Goal: Task Accomplishment & Management: Complete application form

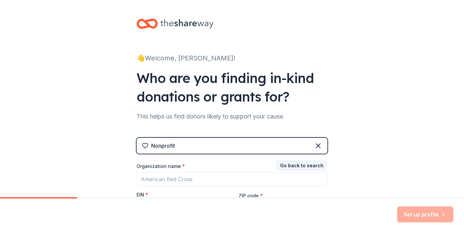
scroll to position [33, 0]
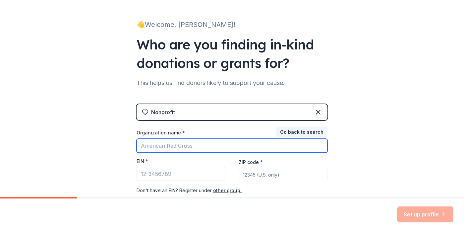
click at [192, 144] on input "Organization name *" at bounding box center [232, 146] width 191 height 14
type input "Victory Forge Veterans Foundation"
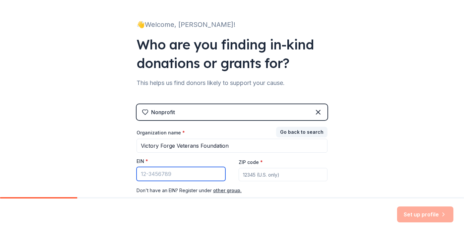
click at [169, 173] on input "EIN *" at bounding box center [181, 174] width 89 height 14
type input "[US_EMPLOYER_IDENTIFICATION_NUMBER]"
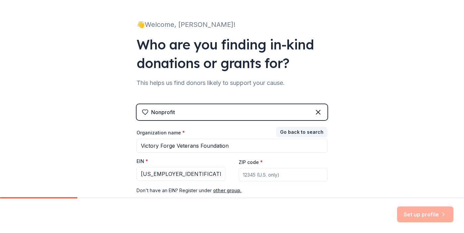
click at [275, 174] on input "ZIP code *" at bounding box center [283, 174] width 89 height 13
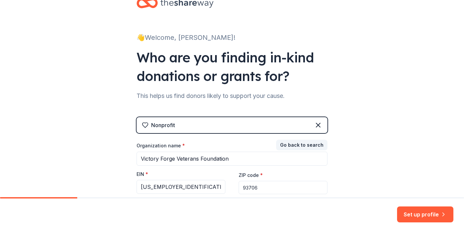
scroll to position [76, 0]
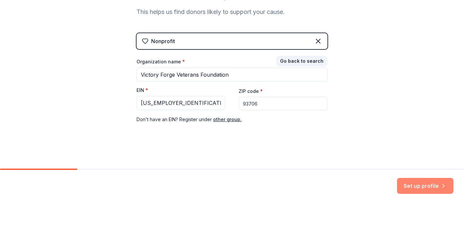
type input "93706"
click at [430, 215] on button "Set up profile" at bounding box center [425, 214] width 56 height 16
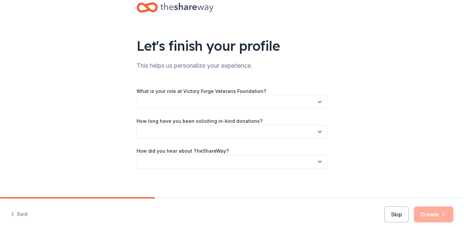
scroll to position [20, 0]
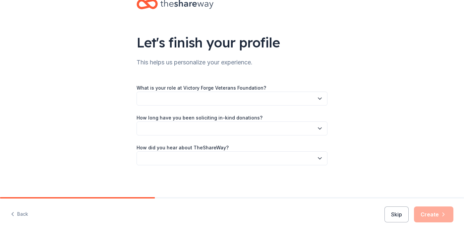
click at [307, 99] on button "button" at bounding box center [232, 99] width 191 height 14
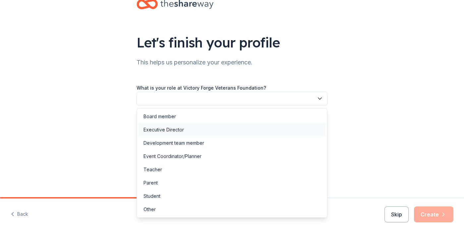
click at [183, 132] on div "Executive Director" at bounding box center [164, 130] width 40 height 8
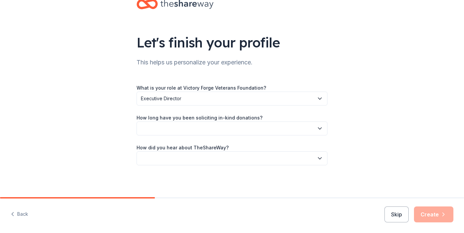
click at [217, 130] on button "button" at bounding box center [232, 128] width 191 height 14
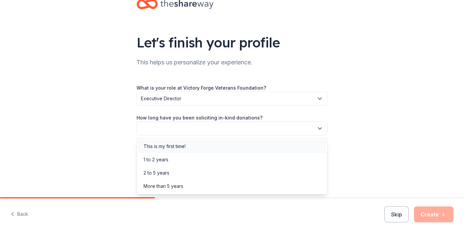
click at [183, 147] on div "This is my first time!" at bounding box center [165, 146] width 42 height 8
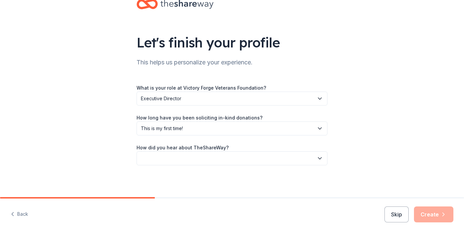
click at [197, 157] on button "button" at bounding box center [232, 158] width 191 height 14
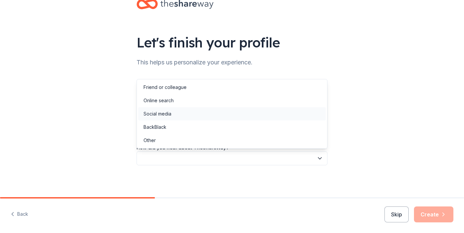
click at [170, 115] on div "Social media" at bounding box center [158, 114] width 28 height 8
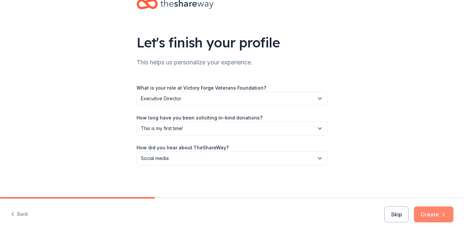
click at [438, 211] on button "Create" at bounding box center [433, 214] width 39 height 16
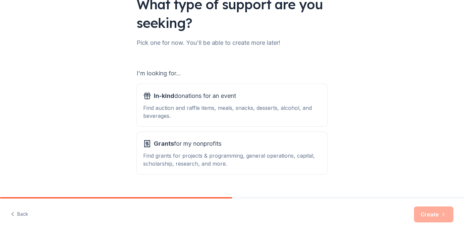
scroll to position [61, 0]
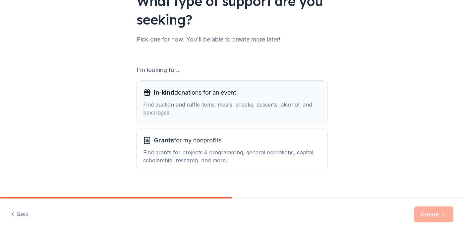
click at [162, 102] on div "Find auction and raffle items, meals, snacks, desserts, alcohol, and beverages." at bounding box center [232, 108] width 178 height 16
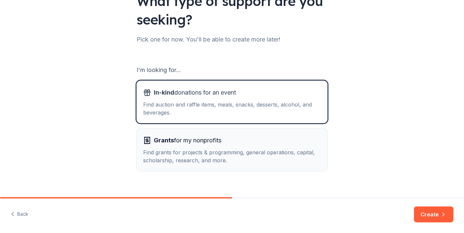
click at [157, 149] on div "Find grants for projects & programming, general operations, capital, scholarshi…" at bounding box center [232, 156] width 178 height 16
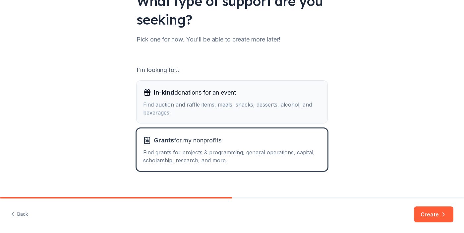
click at [156, 100] on div "Find auction and raffle items, meals, snacks, desserts, alcohol, and beverages." at bounding box center [232, 108] width 178 height 16
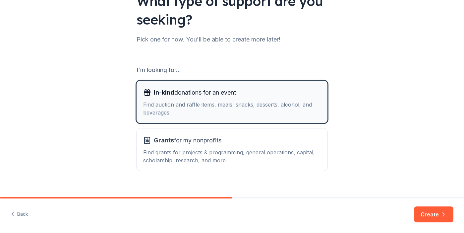
scroll to position [71, 0]
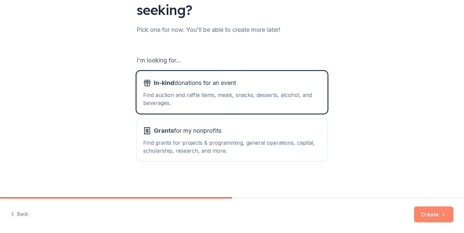
click at [434, 216] on button "Create" at bounding box center [433, 214] width 39 height 16
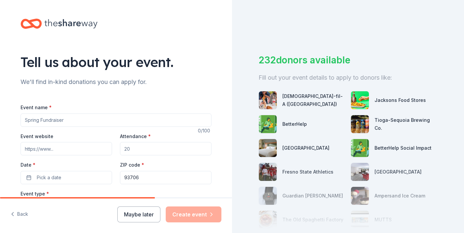
click at [37, 119] on input "Event name *" at bounding box center [116, 119] width 191 height 13
type input "Winter Fundraiser"
click at [67, 148] on input "Event website" at bounding box center [67, 148] width 92 height 13
click at [137, 151] on input "Attendance *" at bounding box center [166, 148] width 92 height 13
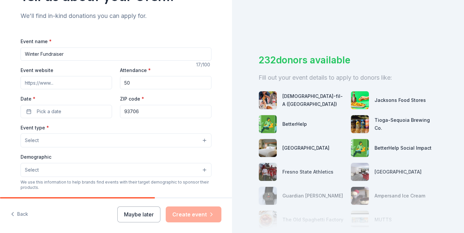
scroll to position [72, 0]
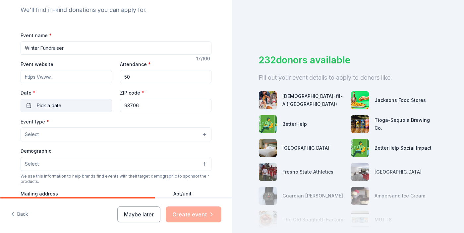
type input "50"
click at [78, 106] on button "Pick a date" at bounding box center [67, 105] width 92 height 13
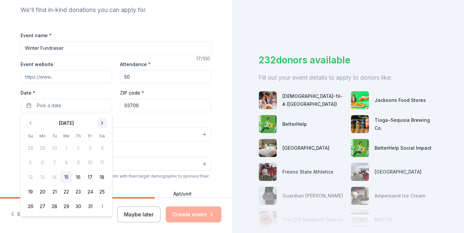
click at [101, 124] on button "Go to next month" at bounding box center [101, 122] width 9 height 9
click at [102, 121] on button "Go to next month" at bounding box center [101, 122] width 9 height 9
click at [27, 126] on button "Go to previous month" at bounding box center [30, 122] width 9 height 9
click at [101, 190] on button "22" at bounding box center [102, 192] width 12 height 12
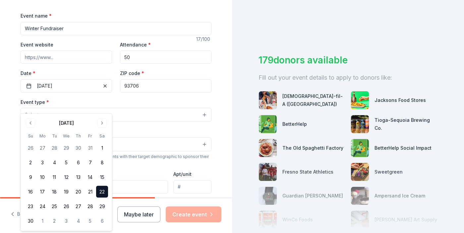
scroll to position [98, 0]
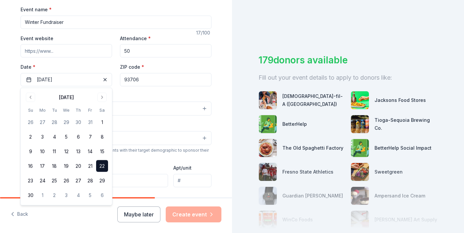
click at [12, 78] on div "Tell us about your event. We'll find in-kind donations you can apply for. Event…" at bounding box center [116, 122] width 212 height 441
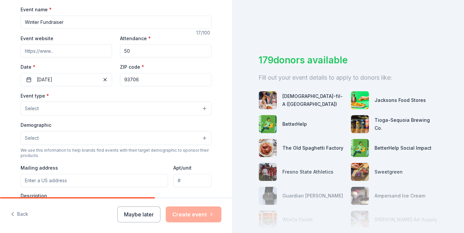
click at [39, 110] on button "Select" at bounding box center [116, 108] width 191 height 14
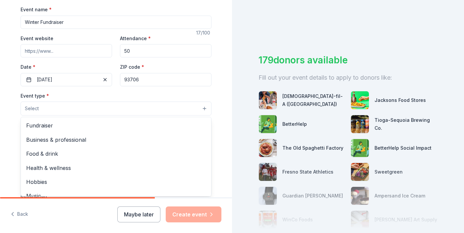
click at [37, 128] on span "Fundraiser" at bounding box center [116, 125] width 180 height 9
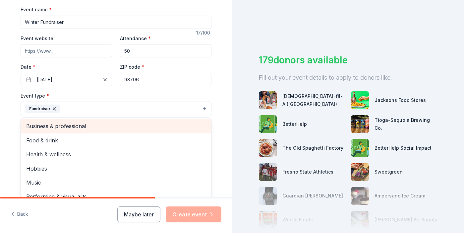
click at [39, 143] on span "Food & drink" at bounding box center [116, 140] width 180 height 9
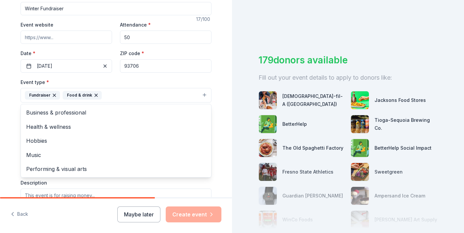
scroll to position [103, 0]
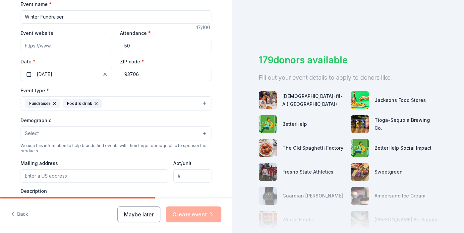
click at [34, 134] on span "Select" at bounding box center [32, 133] width 14 height 8
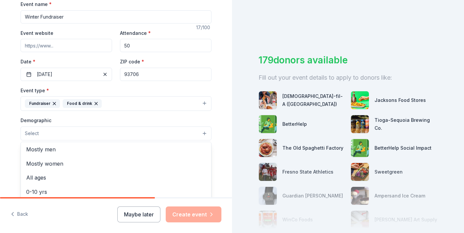
scroll to position [0, 0]
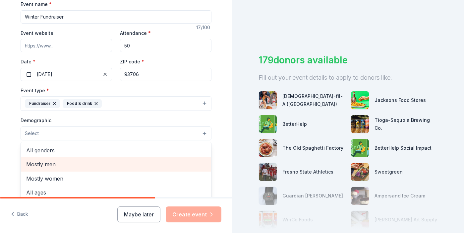
click at [36, 165] on span "Mostly men" at bounding box center [116, 164] width 180 height 9
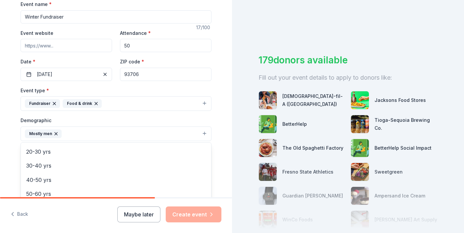
scroll to position [71, 0]
click at [36, 152] on span "20-30 yrs" at bounding box center [116, 150] width 180 height 9
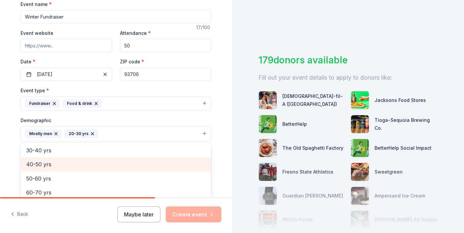
click at [36, 167] on span "40-50 yrs" at bounding box center [116, 164] width 180 height 9
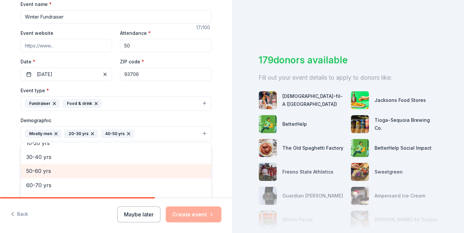
click at [127, 134] on icon "button" at bounding box center [128, 133] width 3 height 3
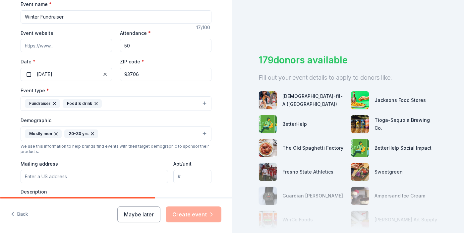
click at [118, 131] on button "Mostly men 20-30 yrs" at bounding box center [116, 133] width 191 height 15
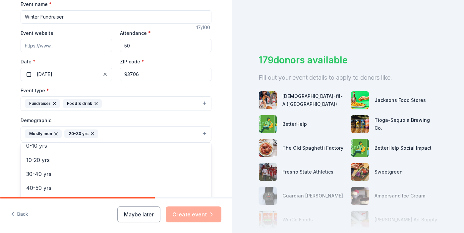
scroll to position [48, 0]
click at [36, 172] on span "30-40 yrs" at bounding box center [116, 172] width 180 height 9
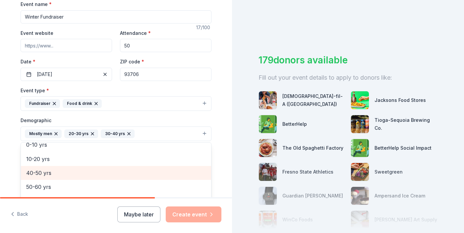
click at [36, 171] on span "40-50 yrs" at bounding box center [116, 172] width 180 height 9
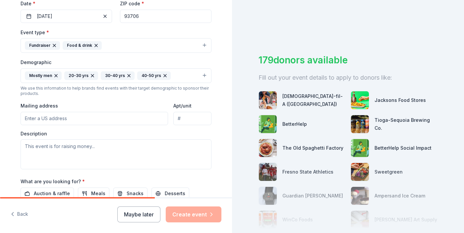
scroll to position [161, 0]
click at [43, 117] on input "Mailing address" at bounding box center [95, 118] width 148 height 13
type input "[STREET_ADDRESS][PERSON_NAME]"
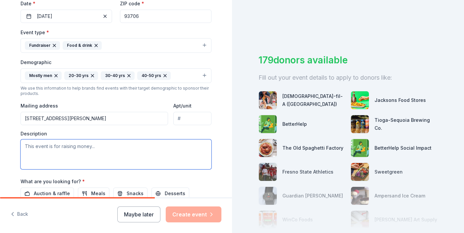
click at [39, 157] on textarea at bounding box center [116, 154] width 191 height 30
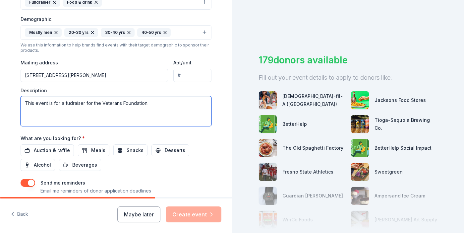
scroll to position [200, 0]
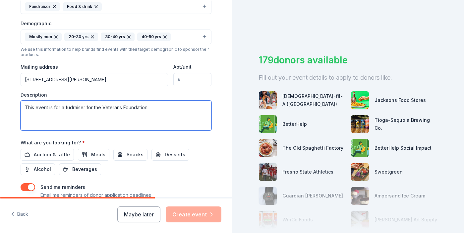
type textarea "This event is for a fudraiser for the Veterans Foundation."
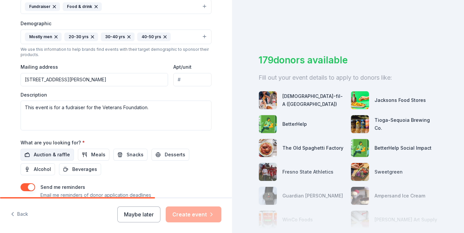
click at [40, 155] on span "Auction & raffle" at bounding box center [52, 155] width 36 height 8
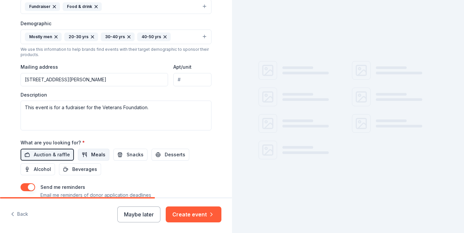
click at [93, 157] on span "Meals" at bounding box center [98, 155] width 14 height 8
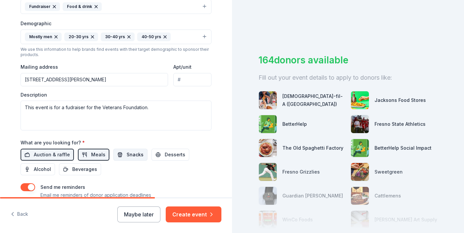
click at [130, 156] on span "Snacks" at bounding box center [135, 155] width 17 height 8
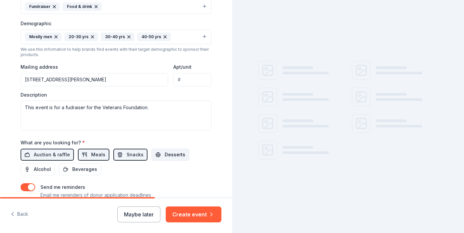
click at [181, 155] on button "Desserts" at bounding box center [171, 155] width 38 height 12
click at [76, 169] on span "Beverages" at bounding box center [84, 169] width 25 height 8
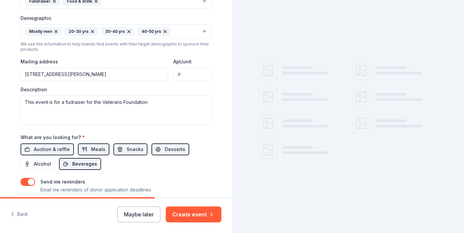
scroll to position [214, 0]
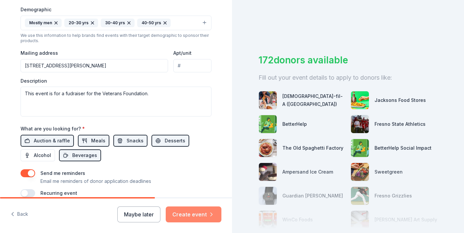
click at [195, 222] on button "Create event" at bounding box center [194, 214] width 56 height 16
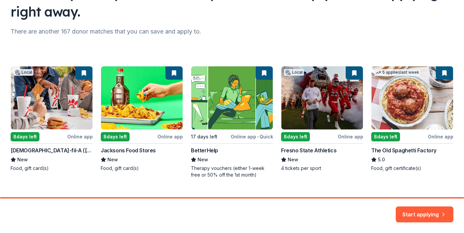
scroll to position [70, 0]
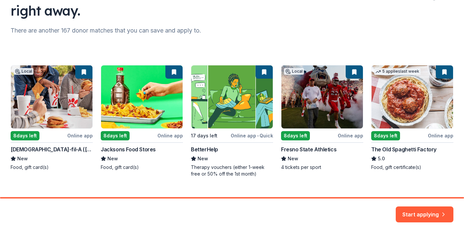
click at [354, 72] on div "Local 8 days left Online app [DEMOGRAPHIC_DATA]-fil-A ([GEOGRAPHIC_DATA]) New F…" at bounding box center [232, 121] width 443 height 112
click at [428, 213] on button "Start applying" at bounding box center [425, 211] width 58 height 16
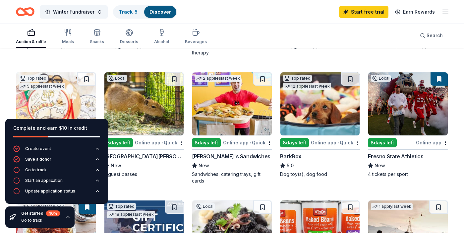
scroll to position [180, 0]
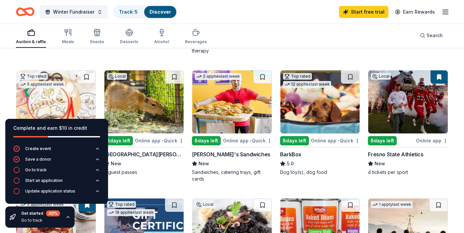
click at [68, 219] on icon "button" at bounding box center [67, 216] width 5 height 5
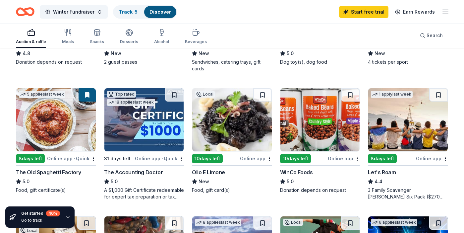
scroll to position [290, 0]
click at [173, 100] on button at bounding box center [174, 94] width 19 height 13
click at [349, 96] on button at bounding box center [350, 94] width 19 height 13
click at [436, 94] on button at bounding box center [438, 94] width 19 height 13
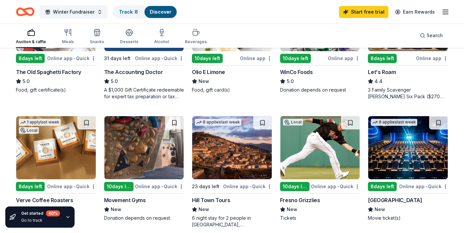
scroll to position [390, 0]
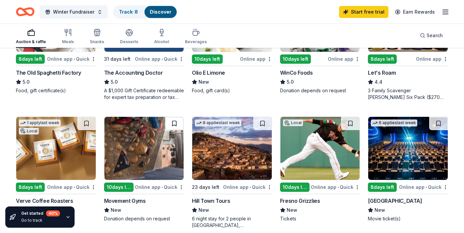
click at [176, 127] on button at bounding box center [174, 123] width 19 height 13
click at [351, 122] on button at bounding box center [350, 123] width 19 height 13
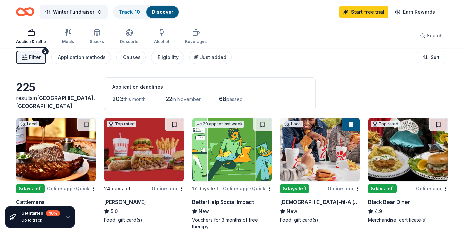
scroll to position [0, 0]
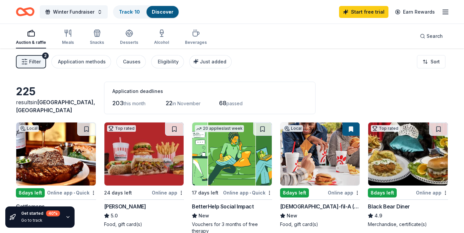
click at [445, 14] on line "button" at bounding box center [445, 14] width 5 height 0
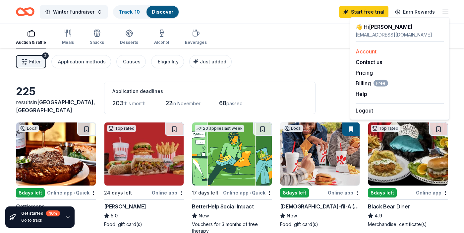
click at [372, 51] on link "Account" at bounding box center [366, 51] width 21 height 7
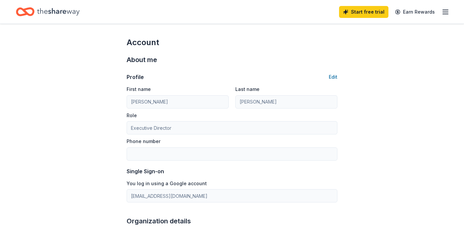
click at [335, 76] on button "Edit" at bounding box center [333, 77] width 9 height 8
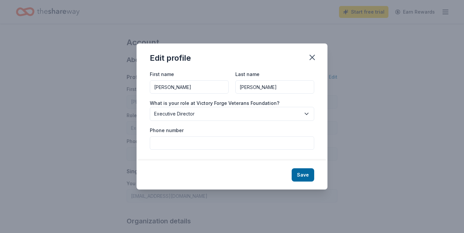
click at [205, 141] on input "Phone number" at bounding box center [232, 142] width 164 height 13
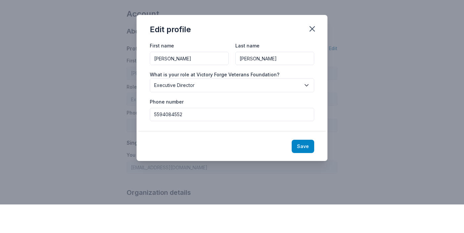
type input "5594084552"
click at [305, 178] on button "Save" at bounding box center [303, 174] width 23 height 13
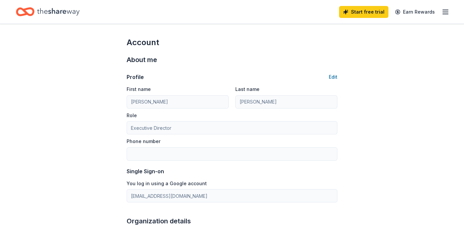
type input "5594084552"
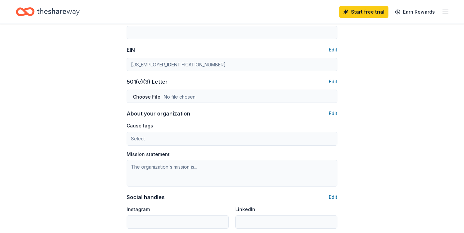
scroll to position [289, 0]
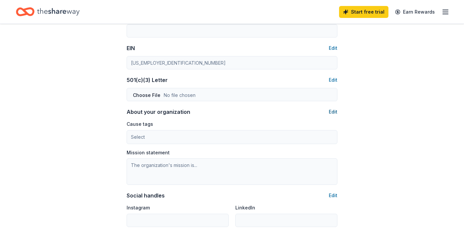
click at [333, 112] on button "Edit" at bounding box center [333, 112] width 9 height 8
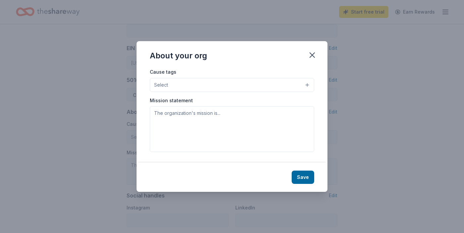
click at [269, 92] on button "Select" at bounding box center [232, 85] width 164 height 14
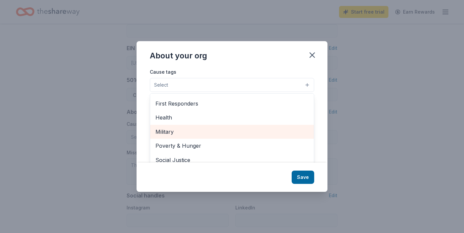
click at [177, 136] on span "Military" at bounding box center [232, 131] width 153 height 9
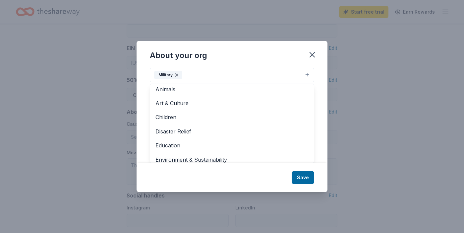
scroll to position [0, 0]
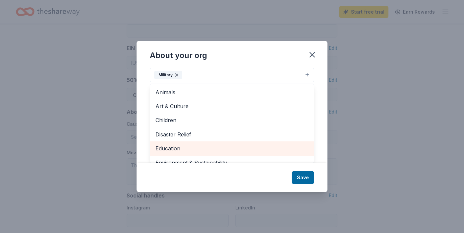
click at [181, 153] on span "Education" at bounding box center [232, 148] width 153 height 9
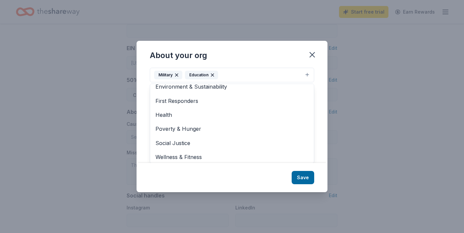
scroll to position [64, 0]
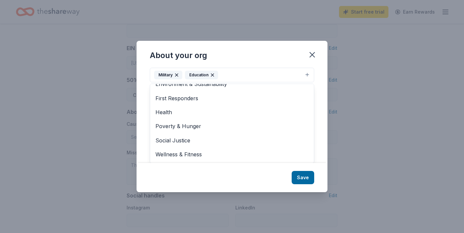
click at [213, 82] on div "Cause tags Military Education Animals Art & Culture Children Disaster Relief En…" at bounding box center [232, 69] width 164 height 25
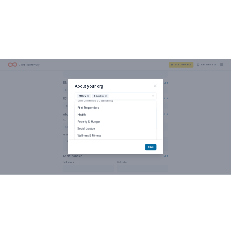
scroll to position [0, 0]
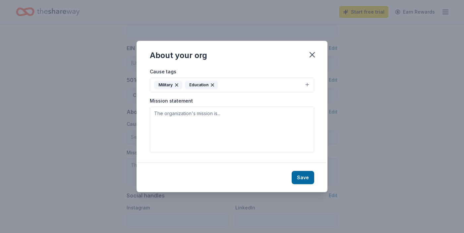
click at [214, 86] on icon "button" at bounding box center [212, 85] width 3 height 3
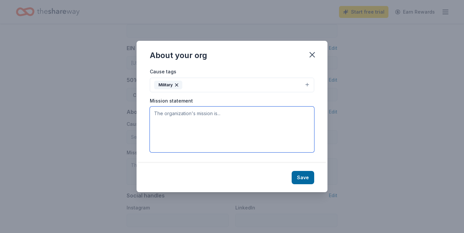
click at [231, 133] on textarea at bounding box center [232, 129] width 164 height 46
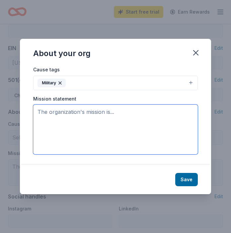
click at [48, 116] on textarea at bounding box center [115, 129] width 164 height 50
click at [53, 119] on textarea at bounding box center [115, 129] width 164 height 50
paste textarea "Victory Forge Veterans Foundation is dedicated to forging new beginnings for ve…"
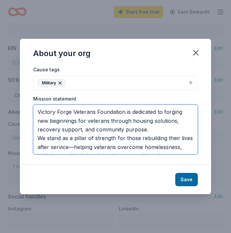
scroll to position [14, 0]
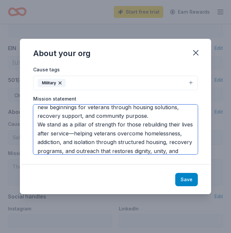
type textarea "Victory Forge Veterans Foundation is dedicated to forging new beginnings for ve…"
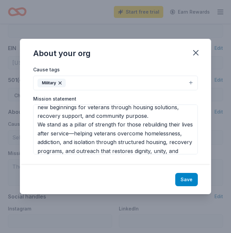
click at [186, 181] on button "Save" at bounding box center [186, 179] width 23 height 13
type textarea "Victory Forge Veterans Foundation is dedicated to forging new beginnings for ve…"
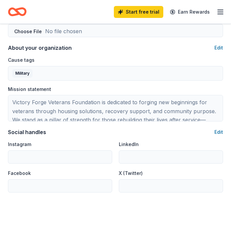
scroll to position [354, 0]
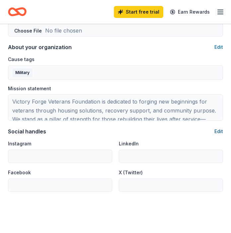
click at [219, 135] on button "Edit" at bounding box center [218, 131] width 9 height 8
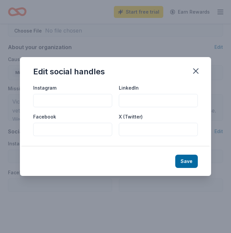
click at [52, 107] on input "Instagram" at bounding box center [72, 100] width 79 height 13
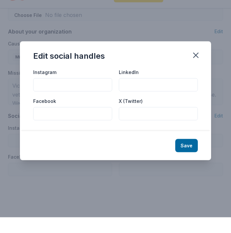
type input "@"
type input "[DEMOGRAPHIC_DATA]"
click at [188, 160] on button "Save" at bounding box center [186, 161] width 23 height 13
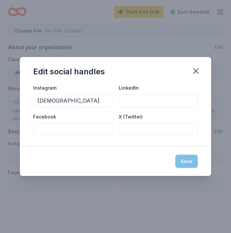
type input "[DEMOGRAPHIC_DATA]"
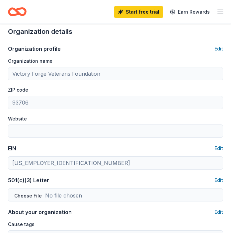
scroll to position [0, 0]
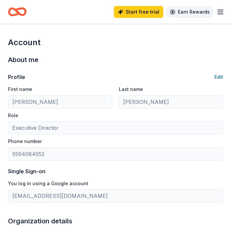
click at [193, 12] on link "Earn Rewards" at bounding box center [190, 12] width 48 height 12
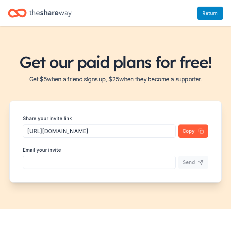
click at [211, 13] on span "Return to TheShareWay" at bounding box center [209, 13] width 15 height 8
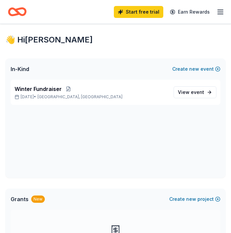
click at [221, 14] on line "button" at bounding box center [220, 14] width 5 height 0
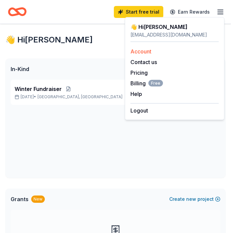
click at [151, 51] on link "Account" at bounding box center [140, 51] width 21 height 7
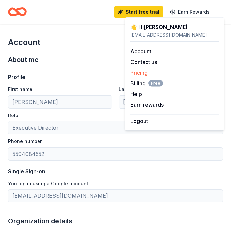
click at [148, 73] on link "Pricing" at bounding box center [138, 72] width 17 height 7
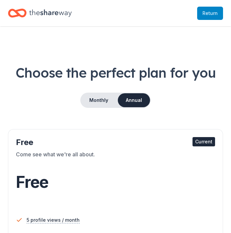
click at [210, 12] on span "Return to TheShareWay" at bounding box center [209, 13] width 15 height 8
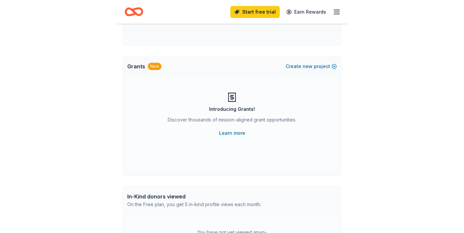
scroll to position [133, 0]
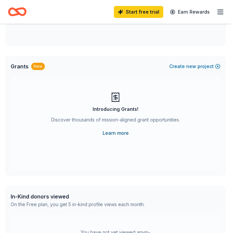
click at [117, 133] on link "Learn more" at bounding box center [115, 133] width 26 height 8
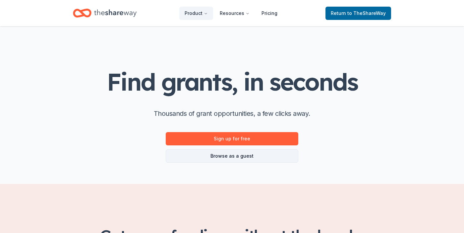
click at [230, 157] on link "Browse as a guest" at bounding box center [232, 155] width 133 height 13
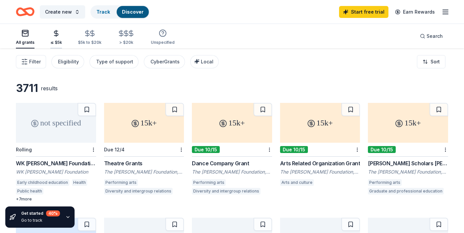
click at [56, 38] on div "≤ $5k" at bounding box center [56, 38] width 12 height 16
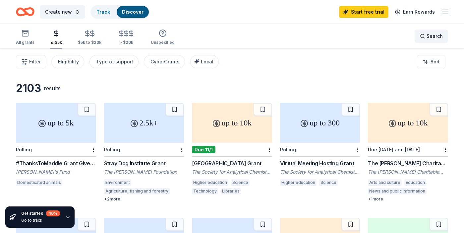
click at [230, 39] on span "Search" at bounding box center [435, 36] width 16 height 8
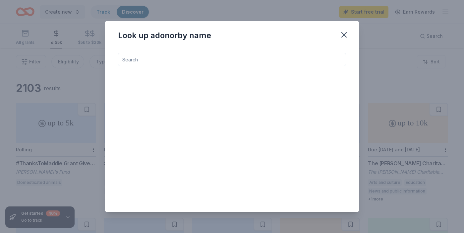
click at [190, 57] on input at bounding box center [232, 59] width 228 height 13
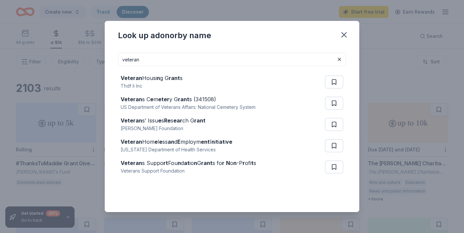
type input "veteran"
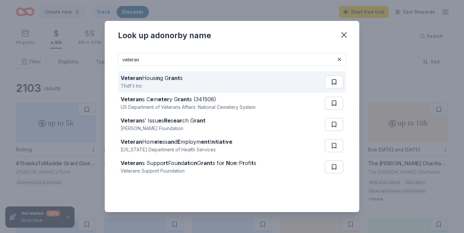
click at [230, 82] on button at bounding box center [334, 81] width 19 height 13
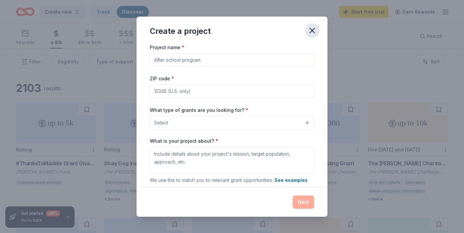
click at [230, 31] on icon "button" at bounding box center [312, 30] width 5 height 5
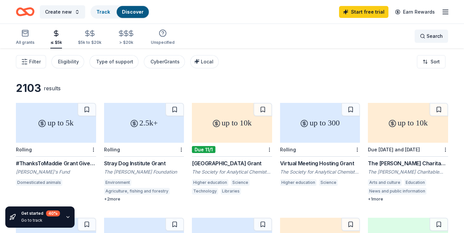
click at [230, 37] on span "Search" at bounding box center [435, 36] width 16 height 8
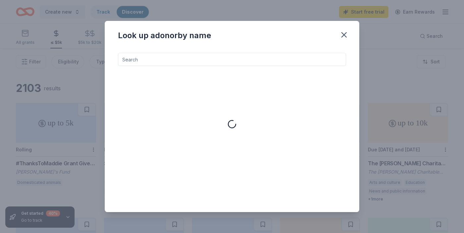
click at [221, 54] on input at bounding box center [232, 59] width 228 height 13
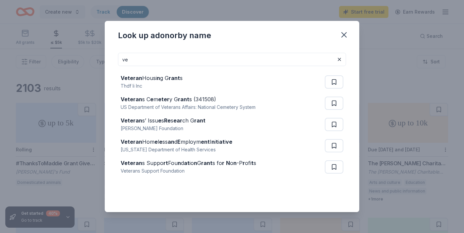
type input "v"
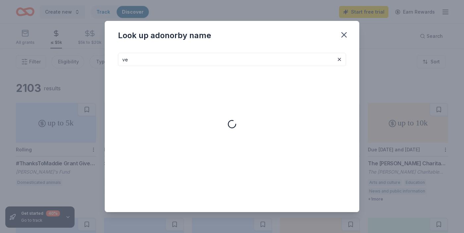
type input "v"
type input "r"
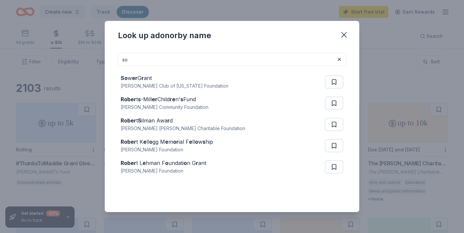
type input "s"
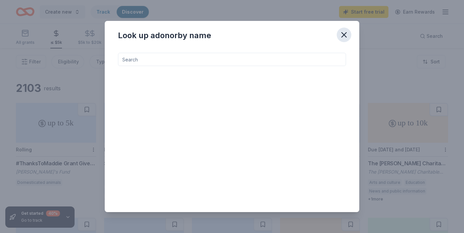
click at [230, 37] on icon "button" at bounding box center [344, 34] width 9 height 9
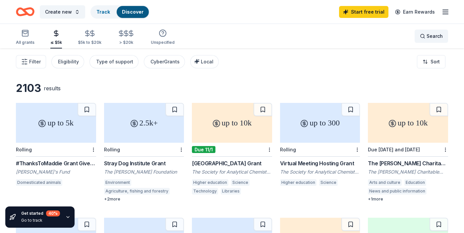
click at [230, 33] on span "Search" at bounding box center [435, 36] width 16 height 8
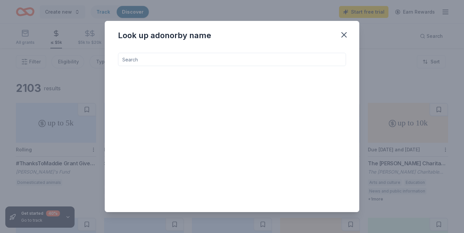
click at [204, 58] on input at bounding box center [232, 59] width 228 height 13
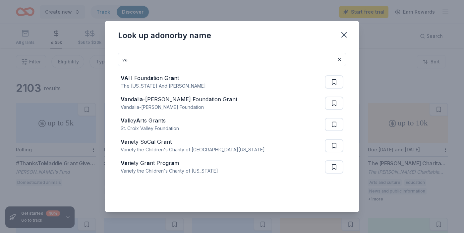
type input "v"
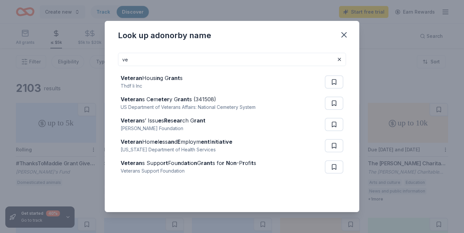
type input "v"
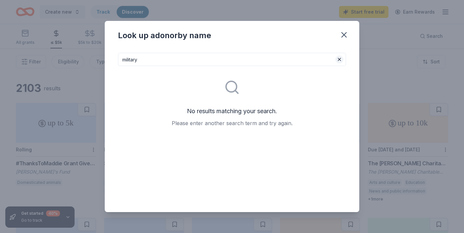
type input "military"
click at [230, 61] on button at bounding box center [340, 59] width 8 height 8
click at [230, 34] on icon "button" at bounding box center [344, 34] width 5 height 5
